Goal: Information Seeking & Learning: Learn about a topic

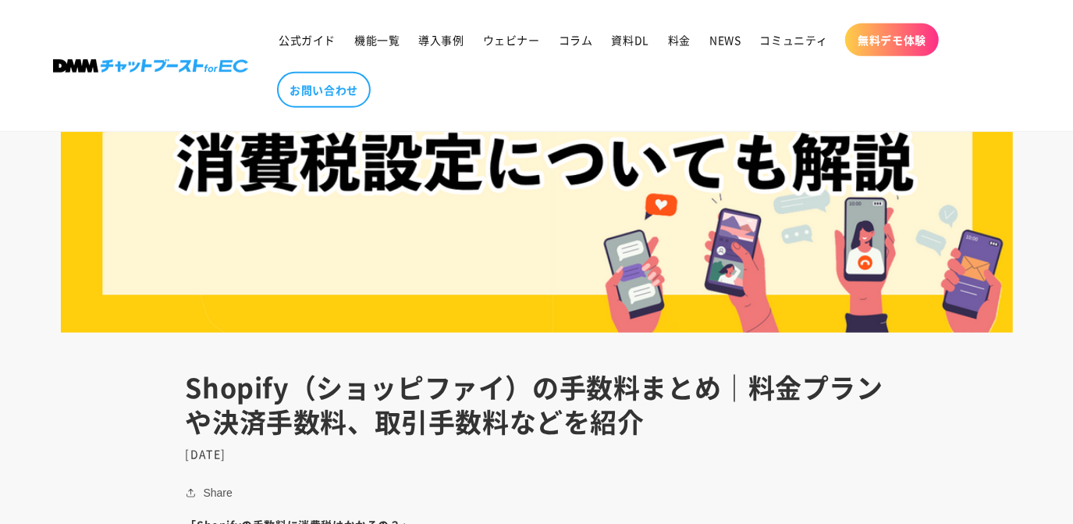
scroll to position [710, 0]
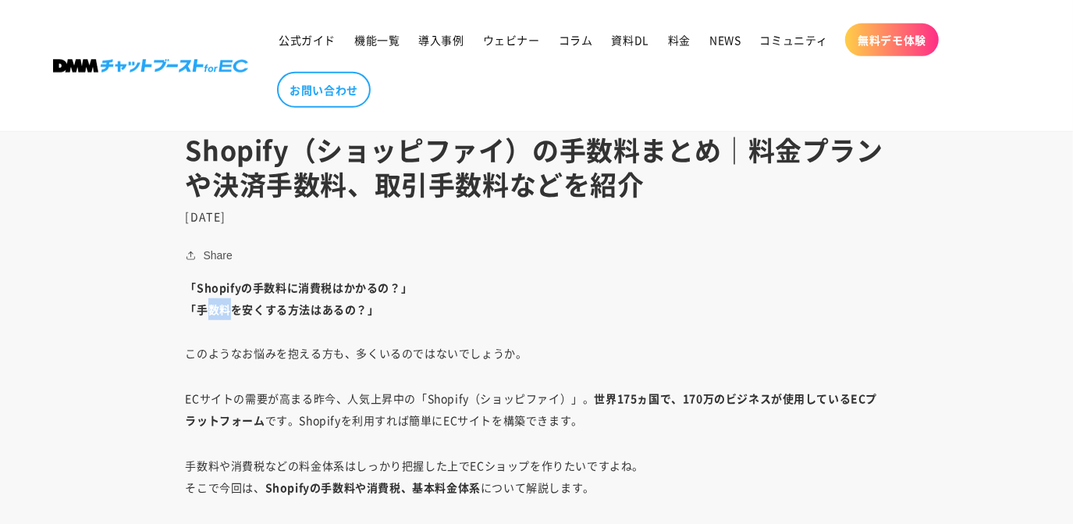
drag, startPoint x: 207, startPoint y: 298, endPoint x: 269, endPoint y: 309, distance: 63.4
click at [260, 308] on p "「Shopifyの手数料に消費税はかかるの？」 「手数料を安くする方法はあるの？」 このようなお悩みを抱える方も、多くいるのではないでしょうか。" at bounding box center [537, 319] width 703 height 87
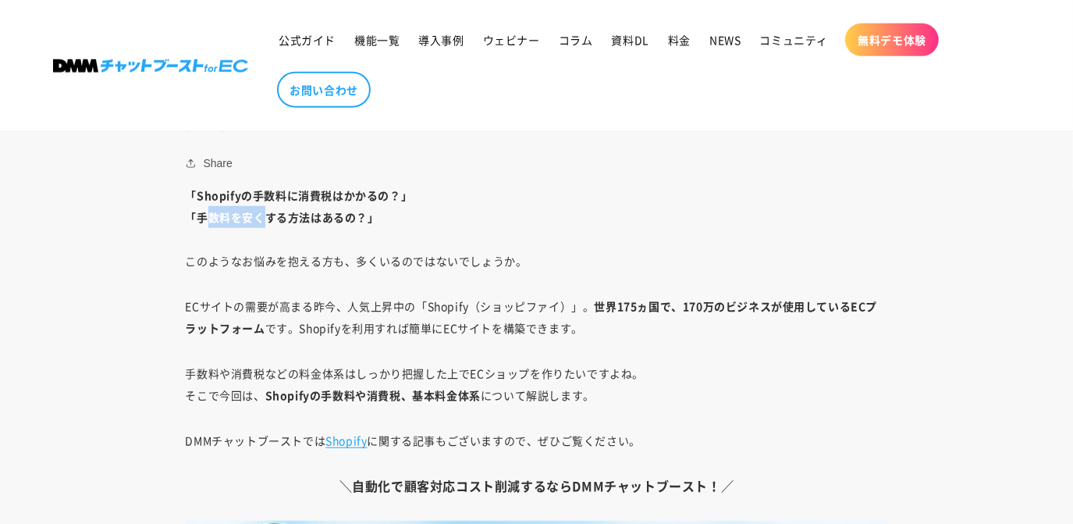
scroll to position [828, 0]
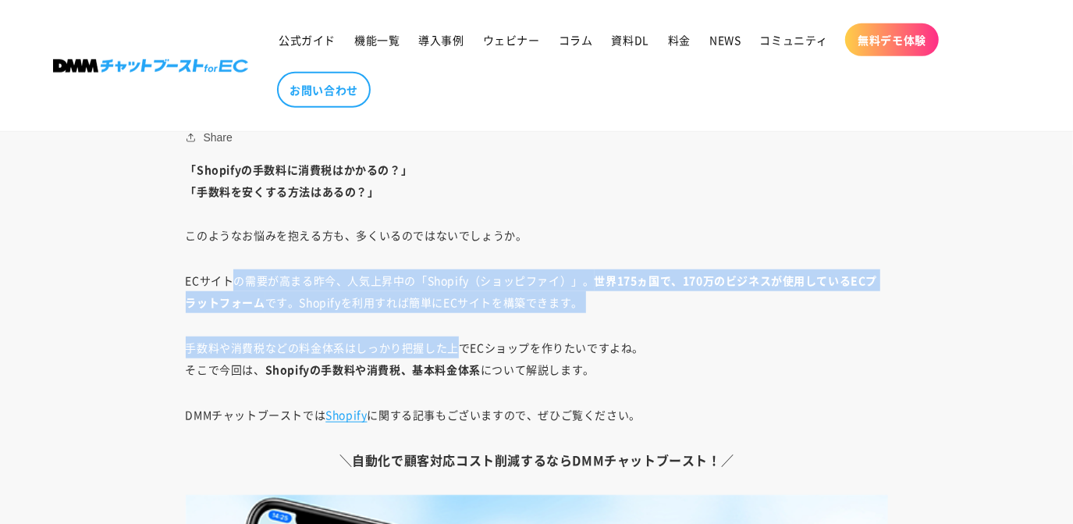
drag, startPoint x: 236, startPoint y: 280, endPoint x: 401, endPoint y: 363, distance: 185.0
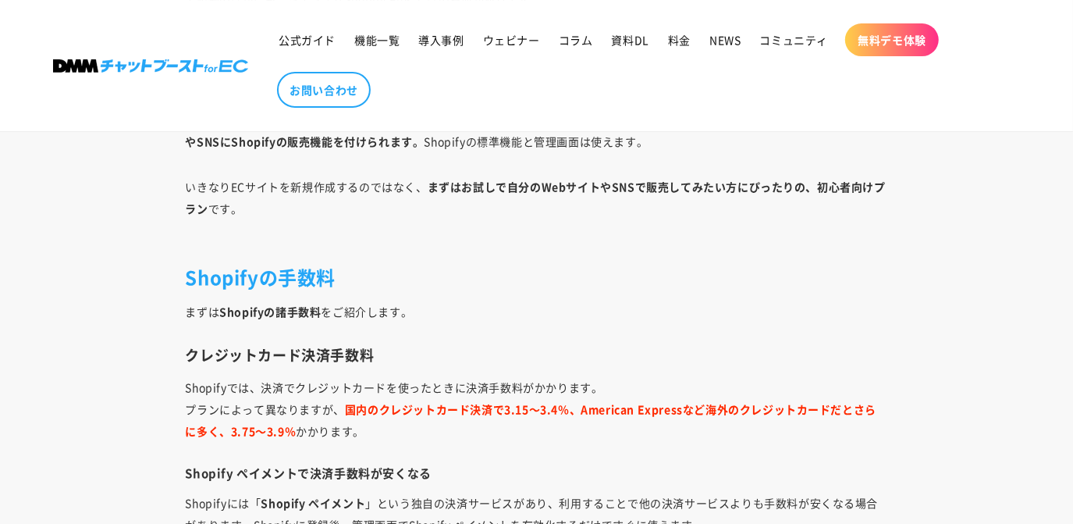
scroll to position [3903, 0]
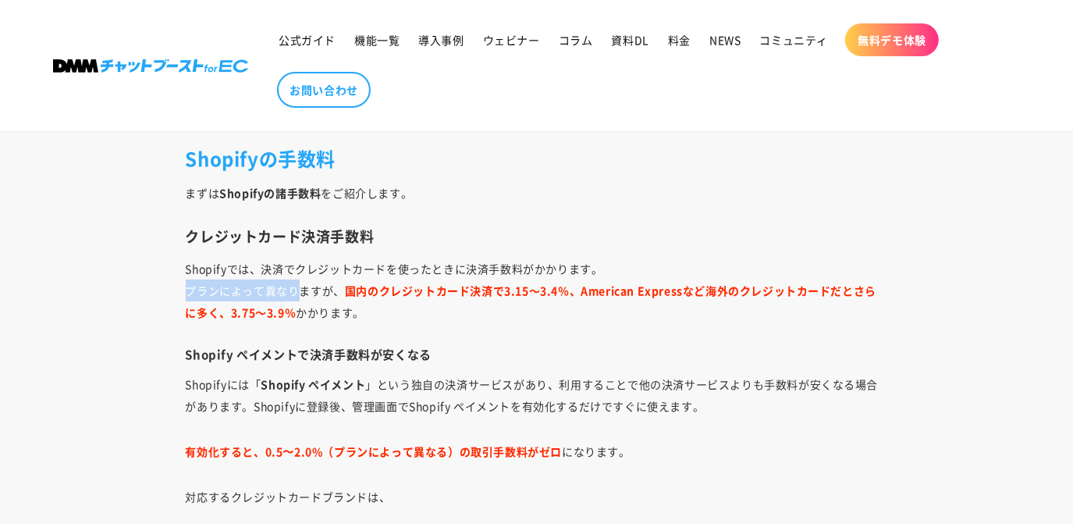
drag, startPoint x: 176, startPoint y: 277, endPoint x: 301, endPoint y: 290, distance: 125.6
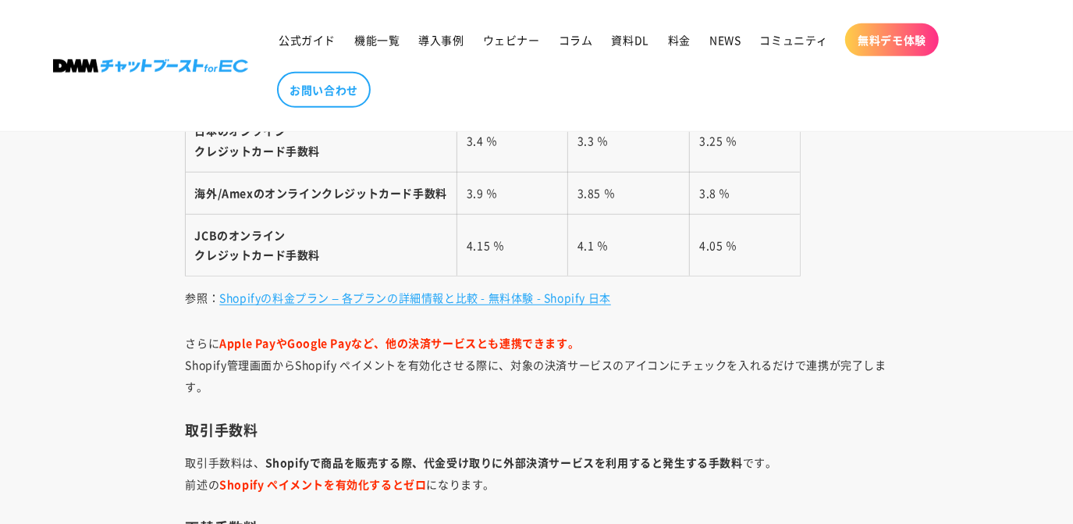
scroll to position [4731, 0]
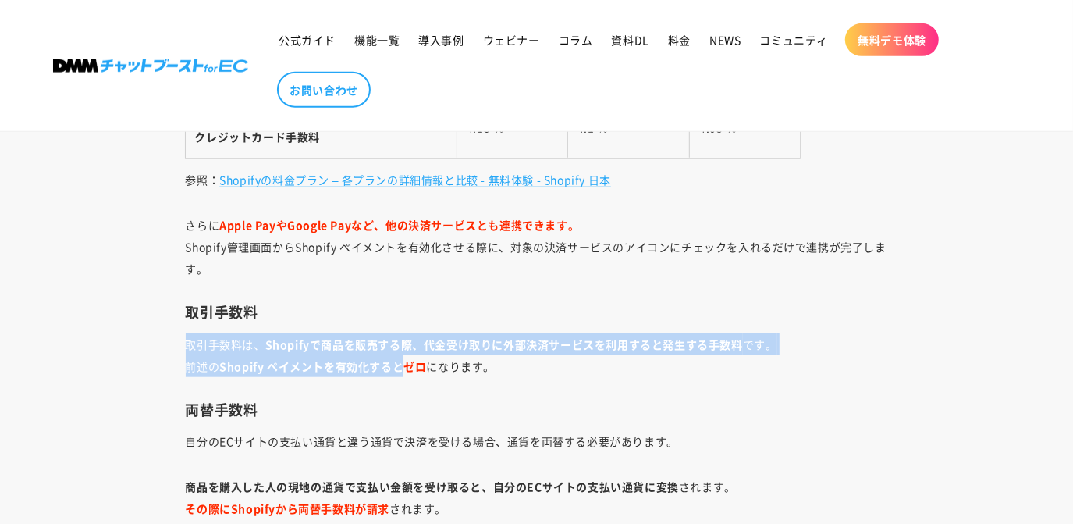
drag, startPoint x: 187, startPoint y: 322, endPoint x: 397, endPoint y: 365, distance: 215.0
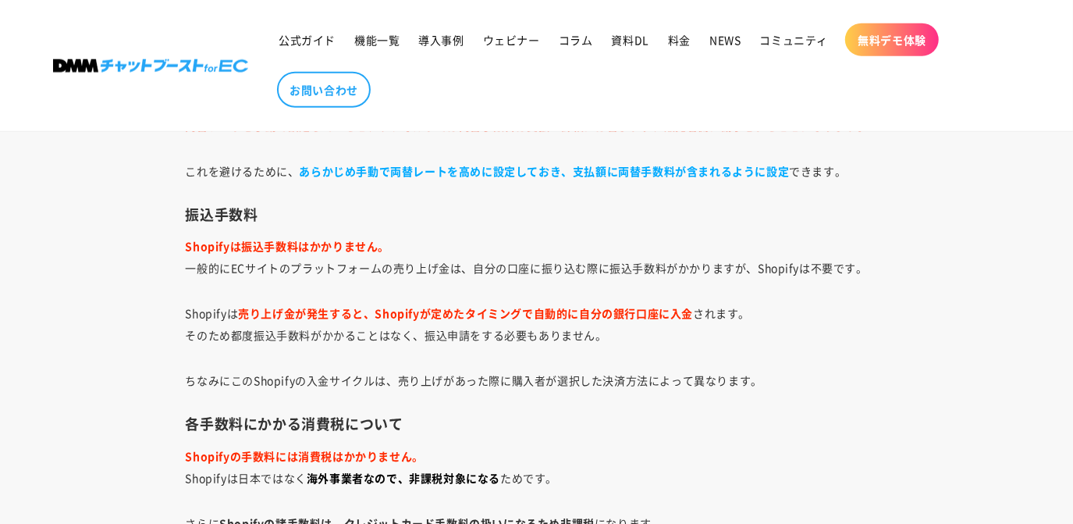
scroll to position [5204, 0]
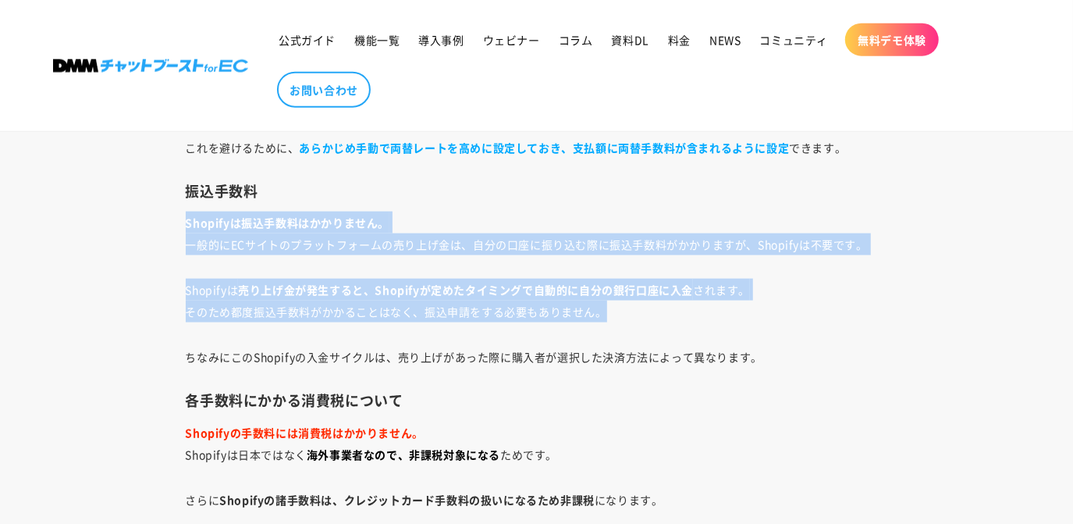
drag, startPoint x: 189, startPoint y: 213, endPoint x: 683, endPoint y: 306, distance: 502.8
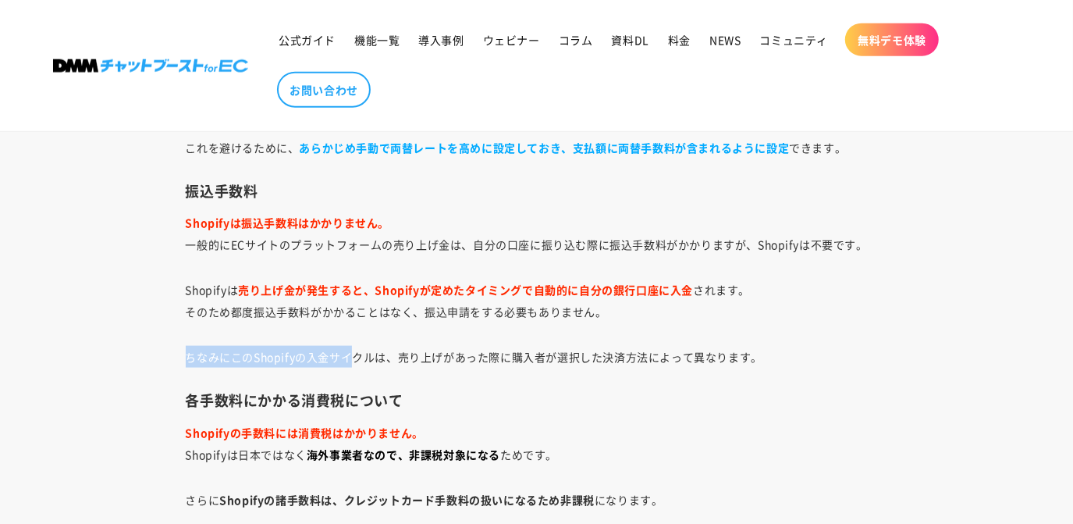
drag, startPoint x: 141, startPoint y: 330, endPoint x: 350, endPoint y: 334, distance: 208.5
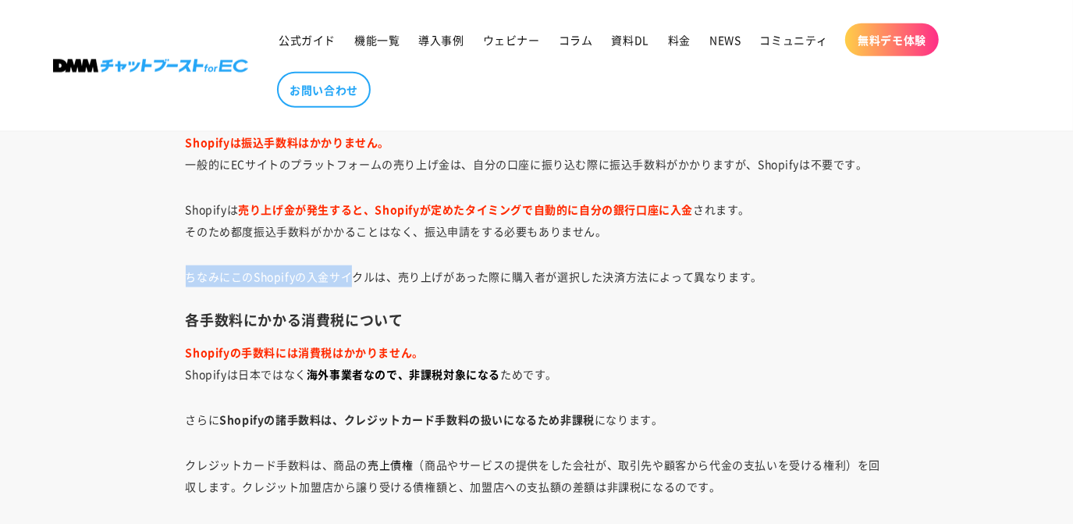
scroll to position [5323, 0]
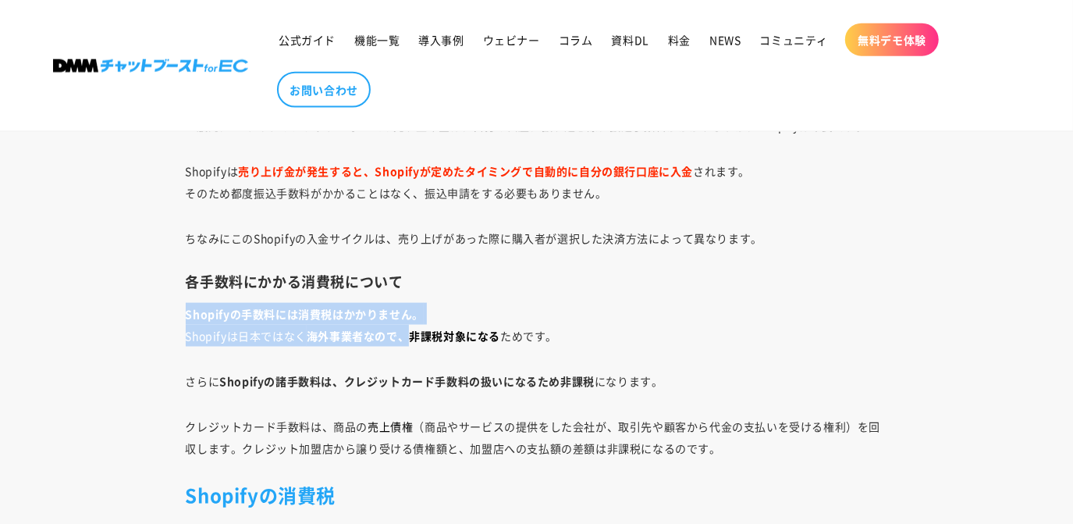
drag, startPoint x: 162, startPoint y: 306, endPoint x: 395, endPoint y: 340, distance: 235.2
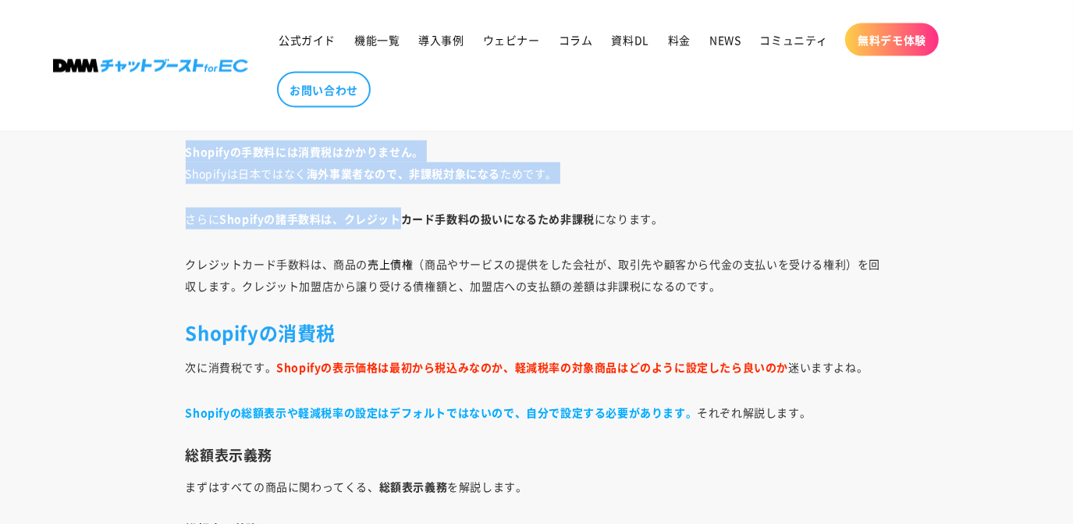
scroll to position [5559, 0]
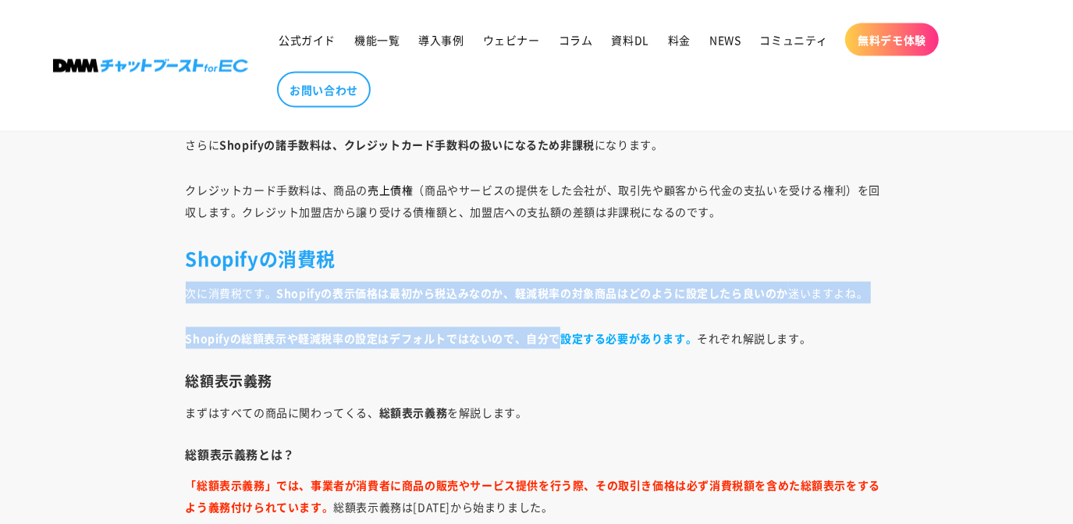
drag, startPoint x: 175, startPoint y: 285, endPoint x: 560, endPoint y: 315, distance: 386.1
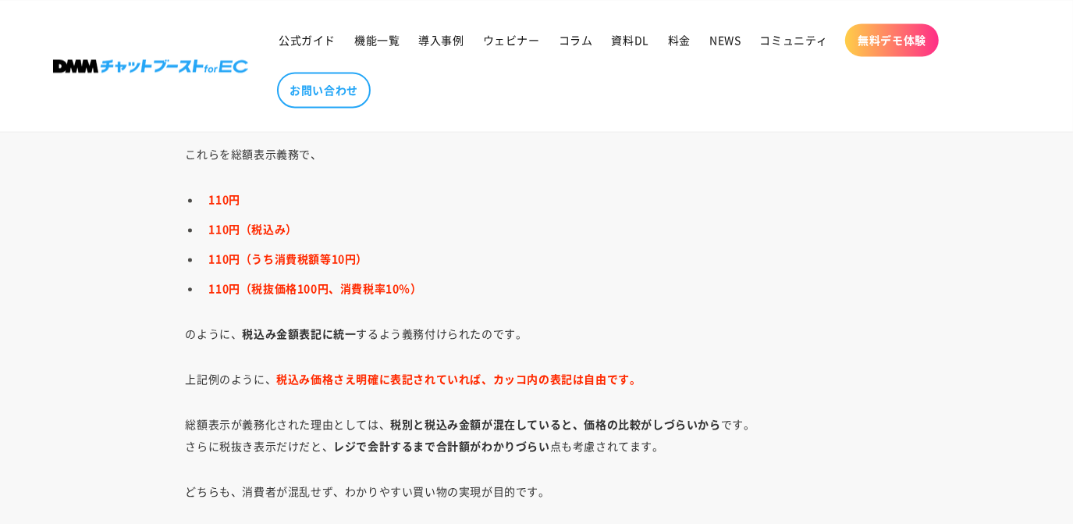
scroll to position [6150, 0]
